Goal: Navigation & Orientation: Find specific page/section

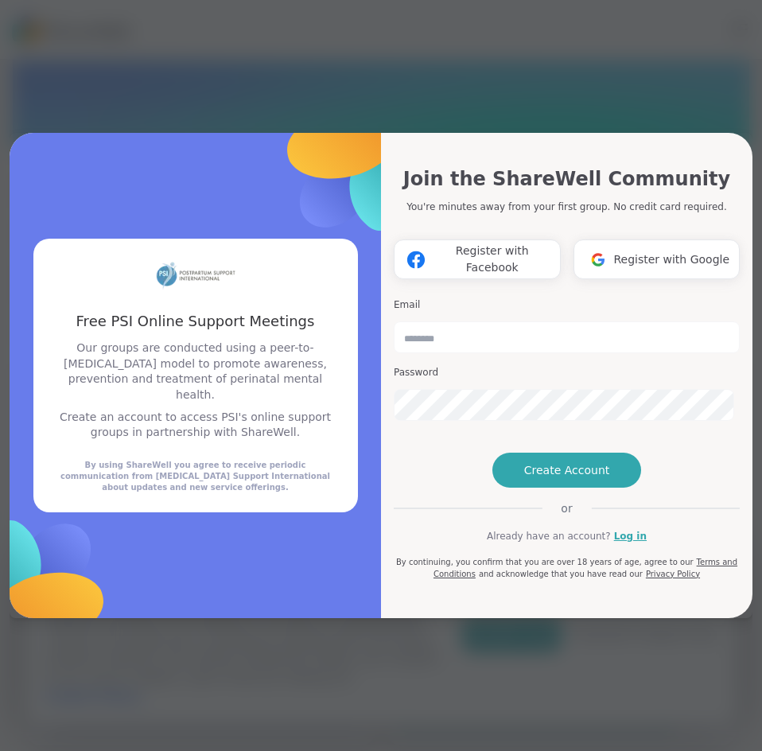
click at [404, 683] on div "Free PSI Online Support Meetings Free PSI Online Support Meetings Our groups ar…" at bounding box center [381, 375] width 743 height 751
click at [365, 61] on div "Free PSI Online Support Meetings Free PSI Online Support Meetings Our groups ar…" at bounding box center [381, 375] width 743 height 751
click at [605, 80] on div "Free PSI Online Support Meetings Free PSI Online Support Meetings Our groups ar…" at bounding box center [381, 375] width 743 height 751
click at [503, 61] on div "Free PSI Online Support Meetings Free PSI Online Support Meetings Our groups ar…" at bounding box center [381, 375] width 743 height 751
click at [614, 543] on link "Log in" at bounding box center [630, 536] width 33 height 14
